Goal: Transaction & Acquisition: Obtain resource

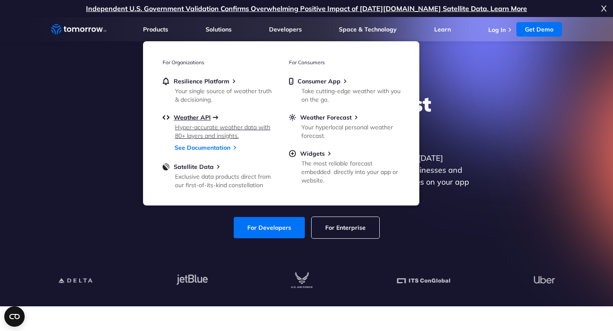
click at [197, 115] on span "Weather API" at bounding box center [192, 118] width 37 height 8
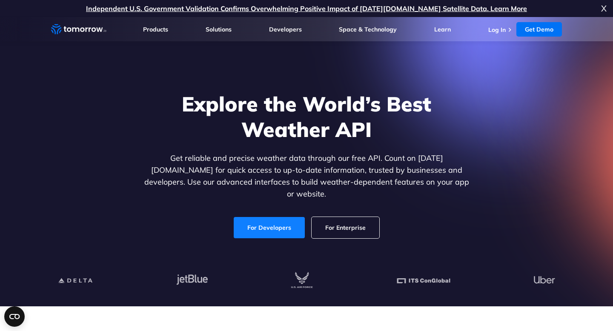
click at [268, 218] on link "For Developers" at bounding box center [269, 227] width 71 height 21
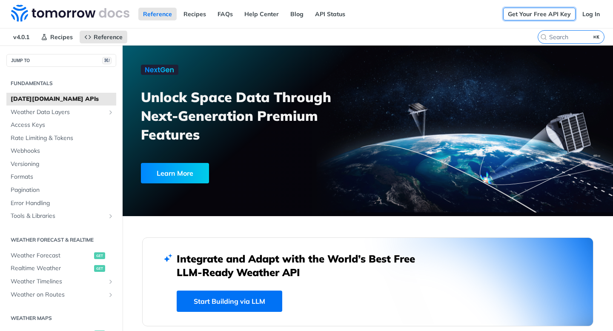
click at [553, 16] on link "Get Your Free API Key" at bounding box center [539, 14] width 72 height 13
click at [594, 13] on link "Log In" at bounding box center [590, 14] width 27 height 13
